Goal: Communication & Community: Participate in discussion

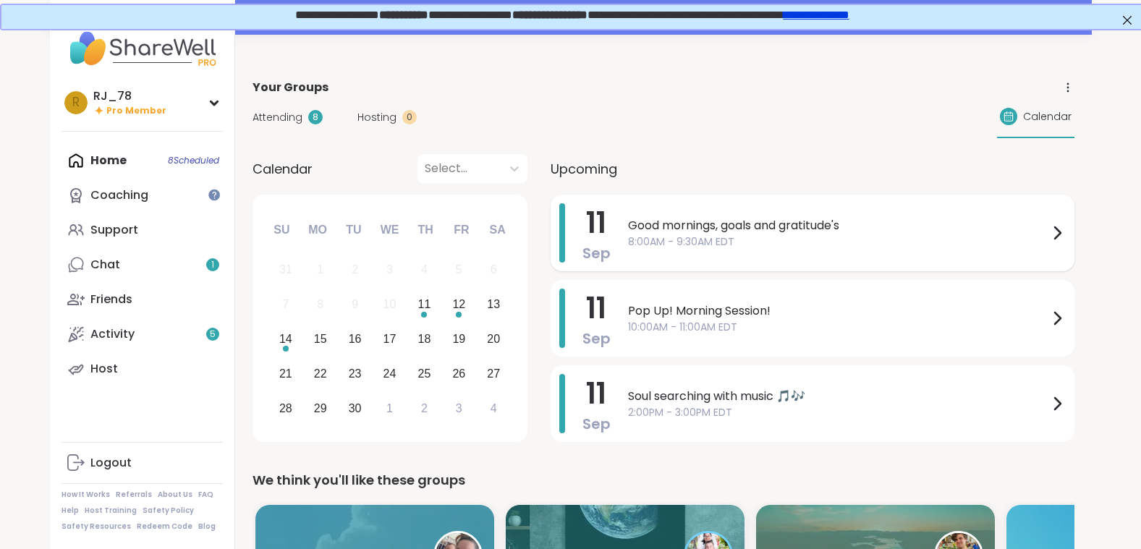
drag, startPoint x: 761, startPoint y: 219, endPoint x: 727, endPoint y: 243, distance: 42.2
click at [727, 243] on span "8:00AM - 9:30AM EDT" at bounding box center [838, 242] width 421 height 15
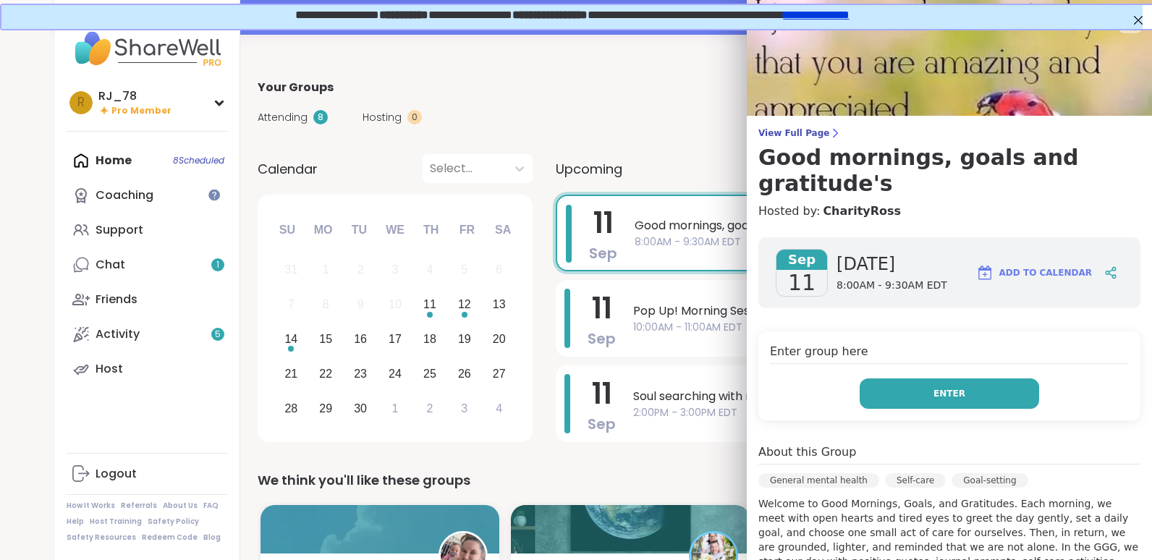
click at [934, 387] on span "Enter" at bounding box center [950, 393] width 32 height 13
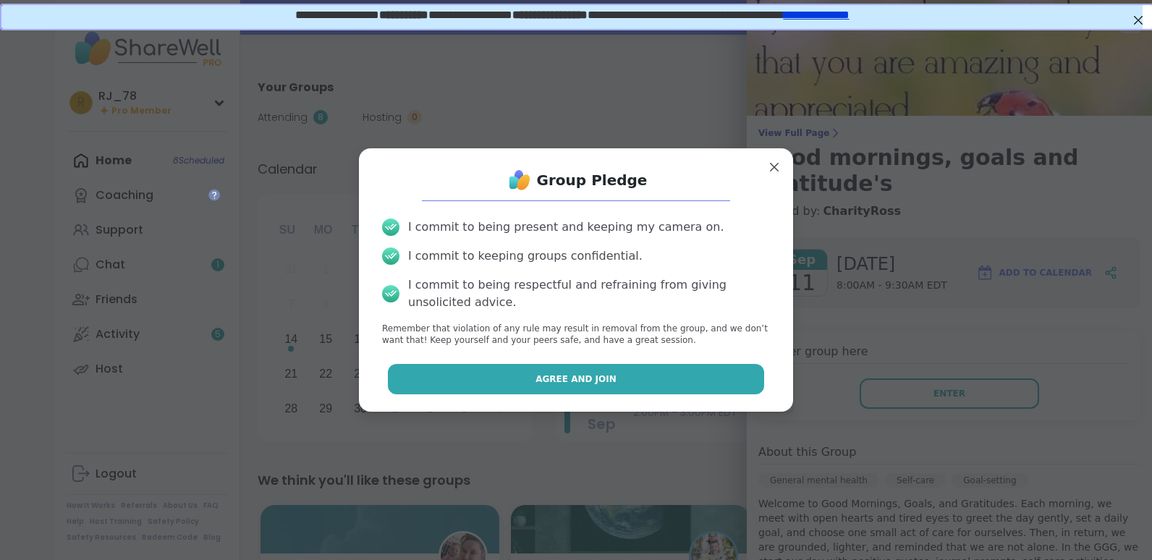
click at [601, 380] on button "Agree and Join" at bounding box center [576, 379] width 377 height 30
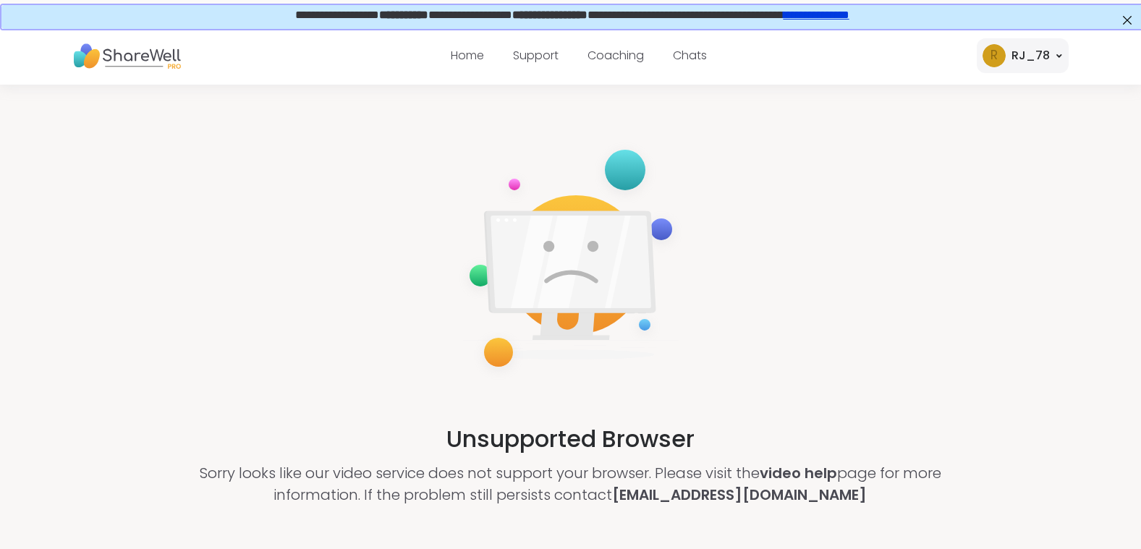
click at [601, 380] on img at bounding box center [571, 260] width 226 height 241
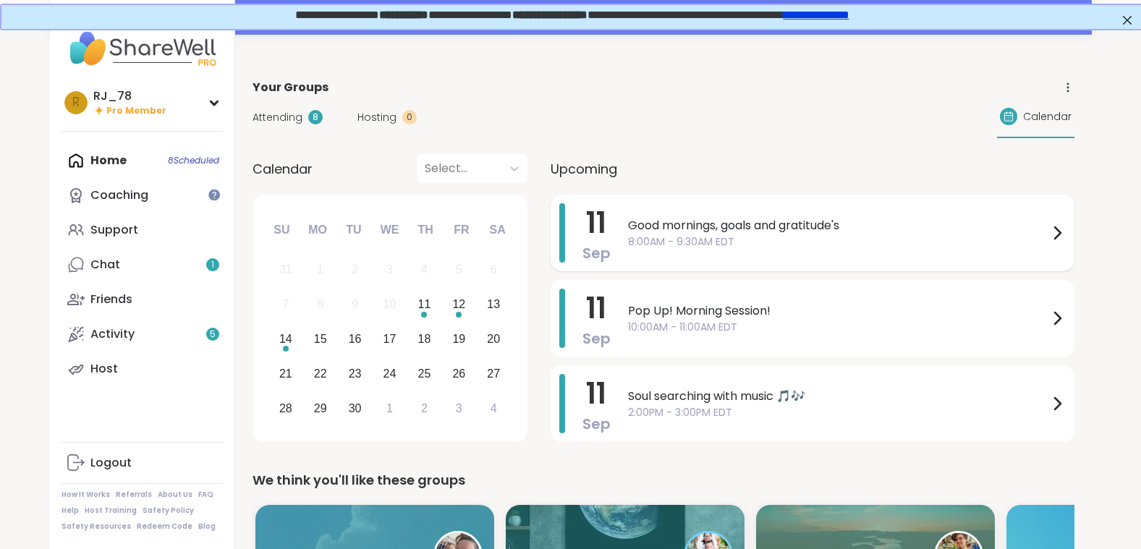
click at [670, 227] on span "Good mornings, goals and gratitude's" at bounding box center [838, 225] width 421 height 17
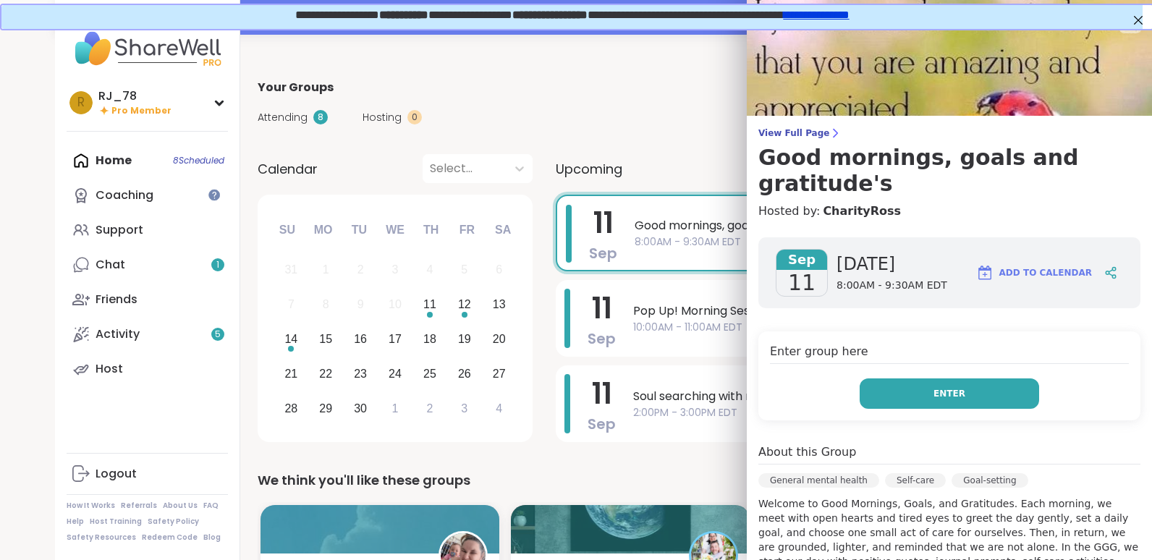
click at [901, 379] on button "Enter" at bounding box center [950, 394] width 180 height 30
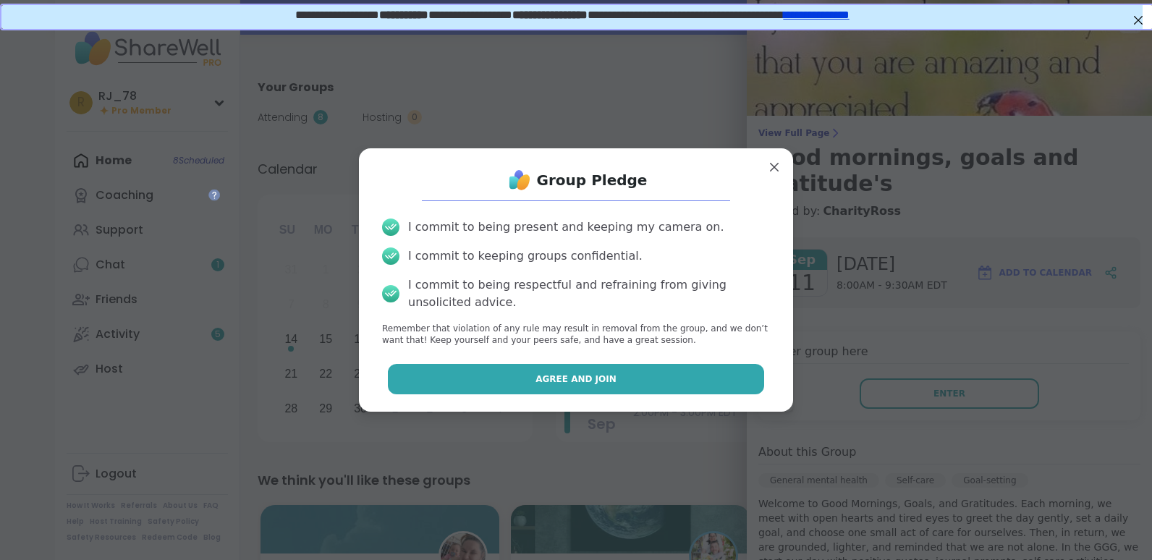
click at [614, 385] on button "Agree and Join" at bounding box center [576, 379] width 377 height 30
